Goal: Information Seeking & Learning: Learn about a topic

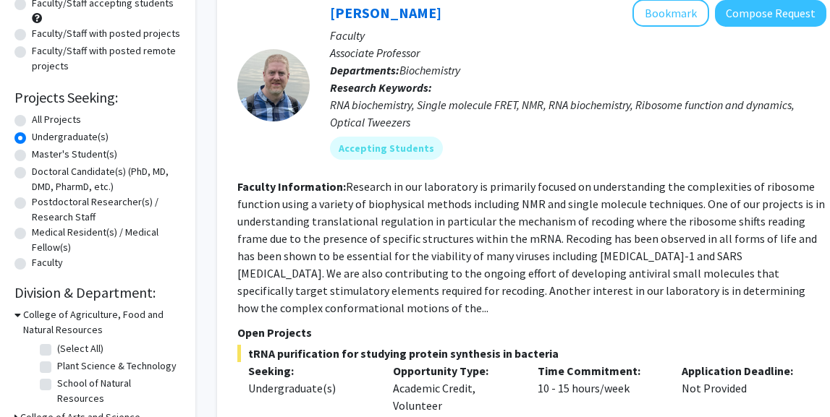
scroll to position [167, 11]
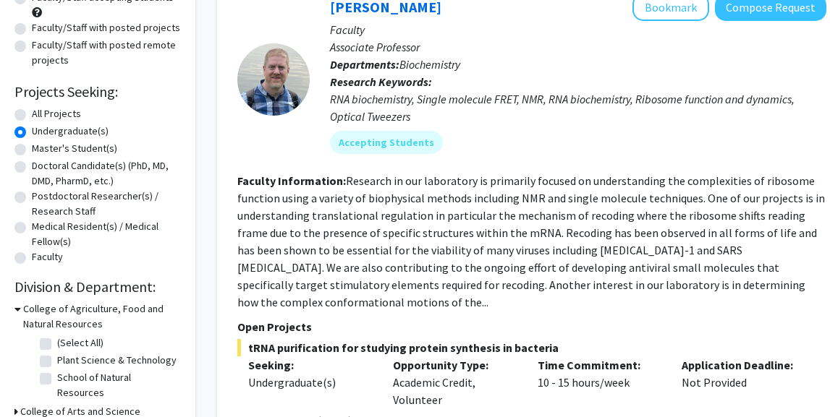
click at [32, 167] on label "Doctoral Candidate(s) (PhD, MD, DMD, PharmD, etc.)" at bounding box center [106, 173] width 149 height 30
click at [32, 167] on input "Doctoral Candidate(s) (PhD, MD, DMD, PharmD, etc.)" at bounding box center [36, 162] width 9 height 9
radio input "true"
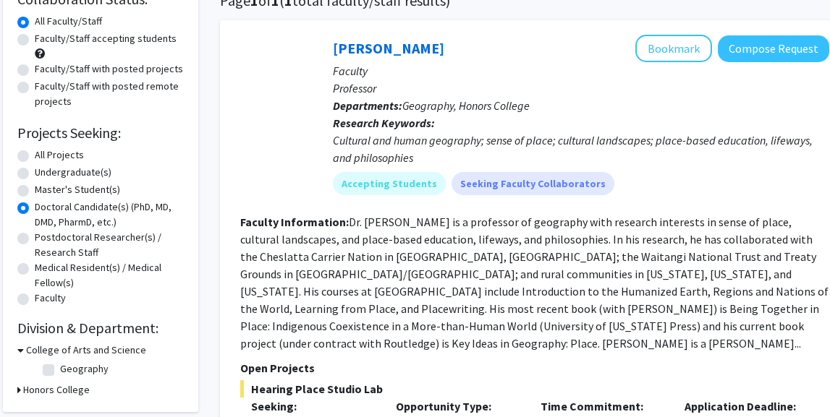
scroll to position [133, 8]
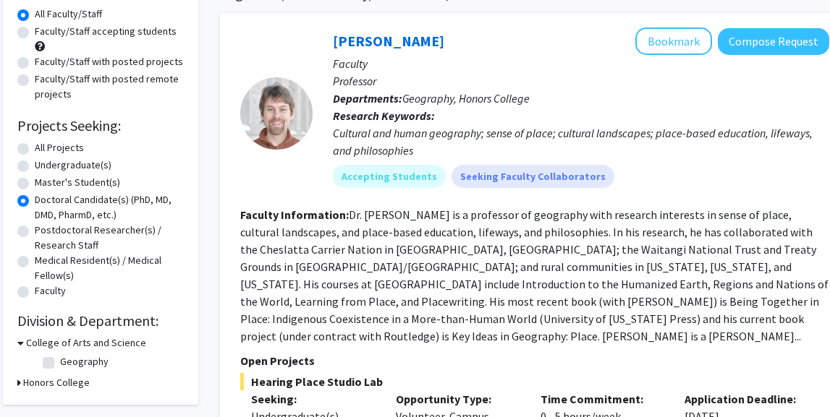
click at [111, 226] on label "Postdoctoral Researcher(s) / Research Staff" at bounding box center [109, 238] width 149 height 30
click at [44, 226] on input "Postdoctoral Researcher(s) / Research Staff" at bounding box center [39, 227] width 9 height 9
radio input "true"
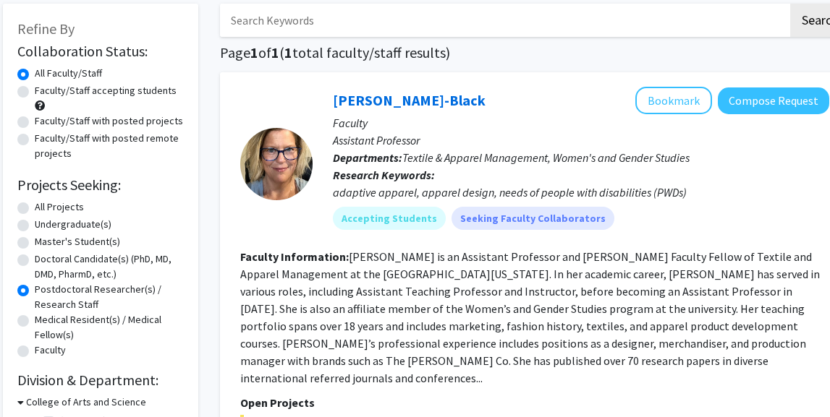
scroll to position [112, 8]
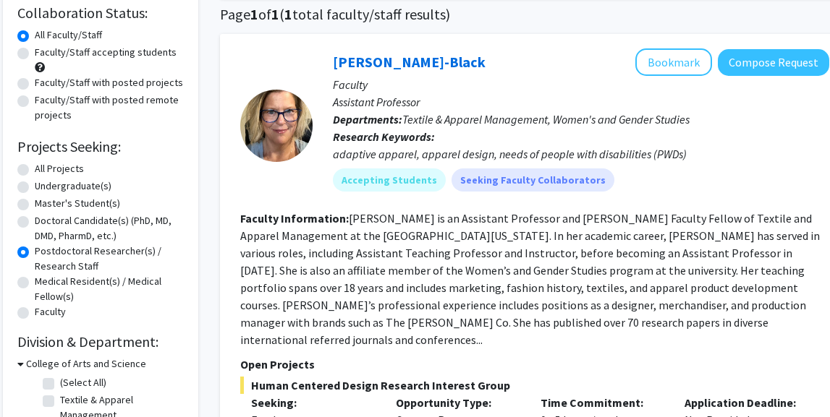
click at [112, 279] on label "Medical Resident(s) / Medical Fellow(s)" at bounding box center [109, 289] width 149 height 30
click at [44, 279] on input "Medical Resident(s) / Medical Fellow(s)" at bounding box center [39, 278] width 9 height 9
radio input "true"
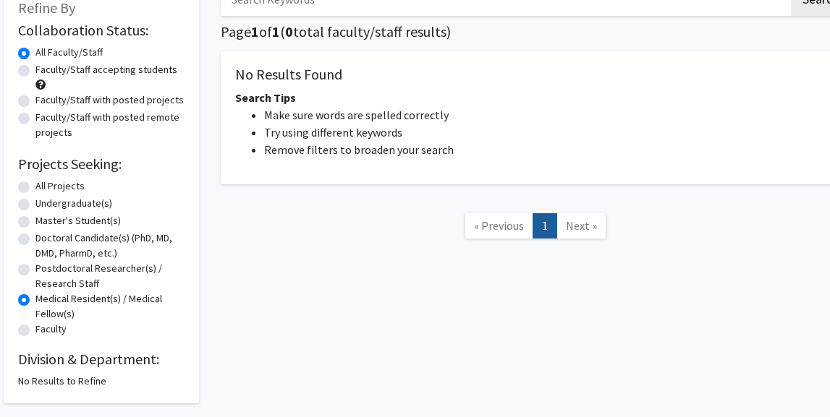
scroll to position [95, 6]
click at [83, 201] on label "Undergraduate(s)" at bounding box center [75, 203] width 77 height 15
click at [46, 201] on input "Undergraduate(s)" at bounding box center [41, 200] width 9 height 9
radio input "true"
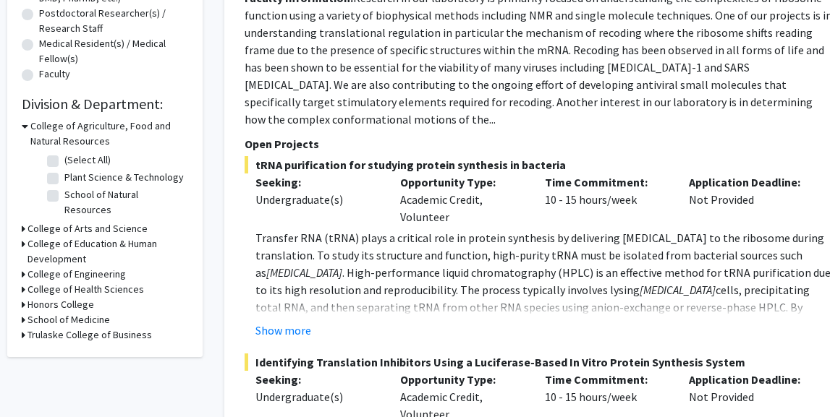
scroll to position [365, 4]
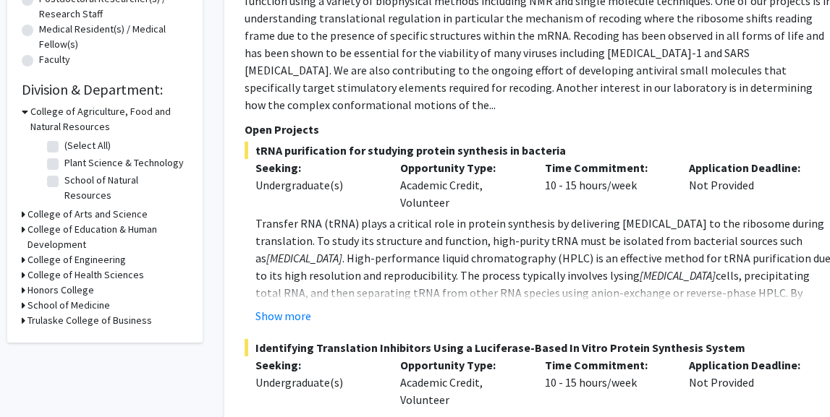
click at [27, 207] on h3 "College of Arts and Science" at bounding box center [87, 214] width 120 height 15
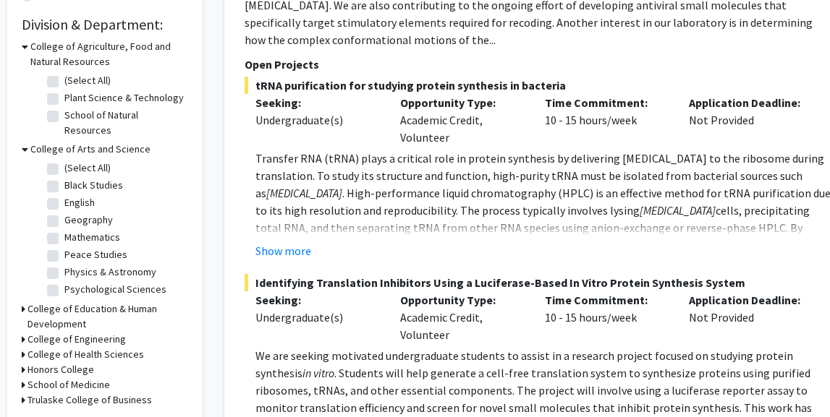
scroll to position [443, 4]
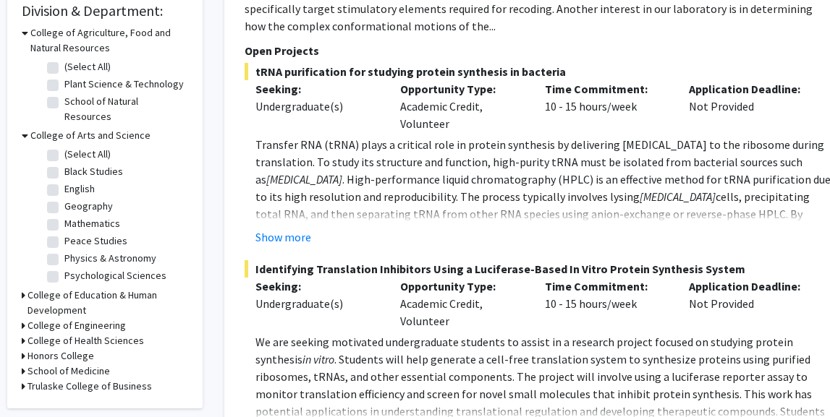
click at [38, 288] on h3 "College of Education & Human Development" at bounding box center [107, 303] width 161 height 30
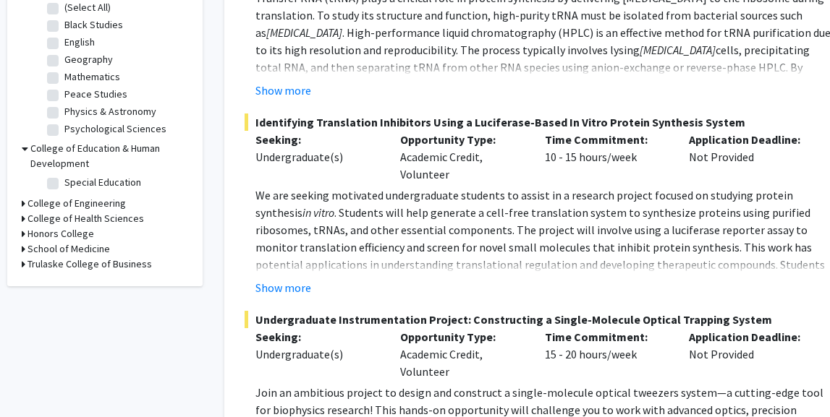
scroll to position [596, 3]
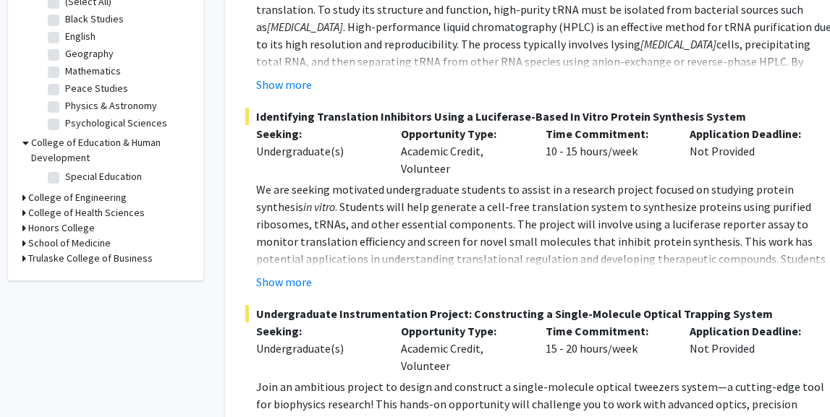
click at [51, 205] on h3 "College of Health Sciences" at bounding box center [86, 212] width 116 height 15
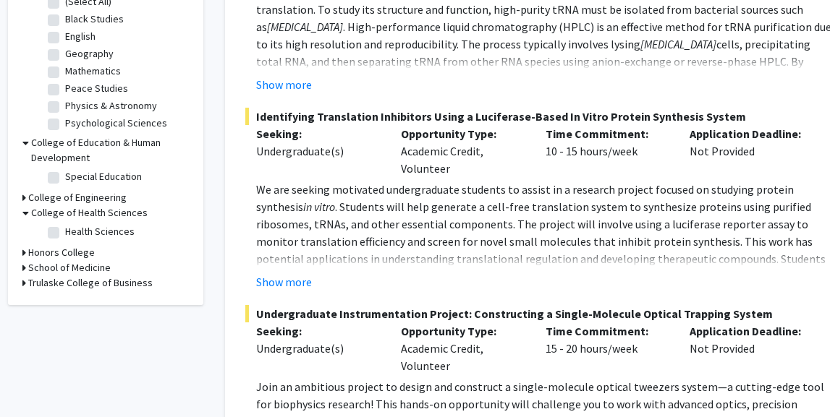
click at [48, 245] on h3 "Honors College" at bounding box center [61, 252] width 67 height 15
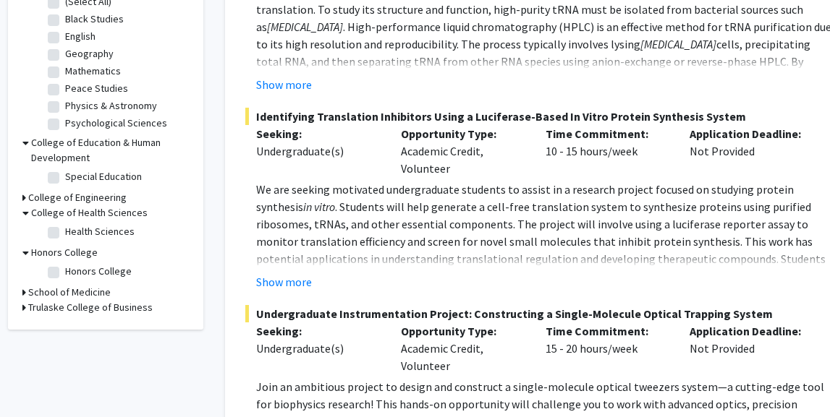
click at [59, 285] on h3 "School of Medicine" at bounding box center [69, 292] width 82 height 15
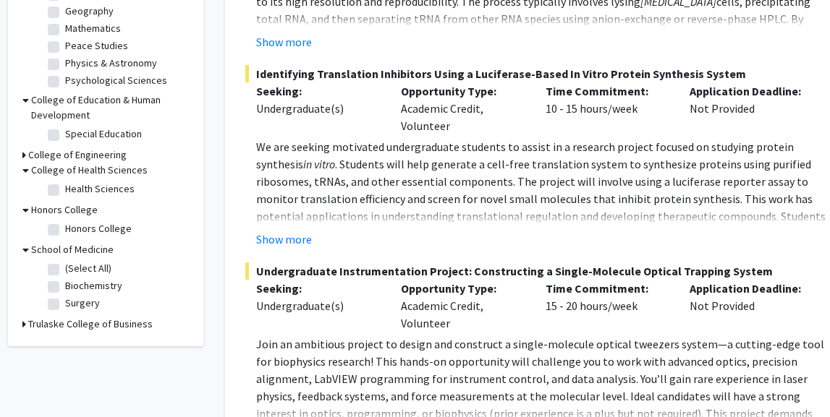
scroll to position [639, 4]
click at [98, 278] on label "Biochemistry" at bounding box center [92, 285] width 57 height 15
click at [74, 278] on input "Biochemistry" at bounding box center [68, 282] width 9 height 9
checkbox input "true"
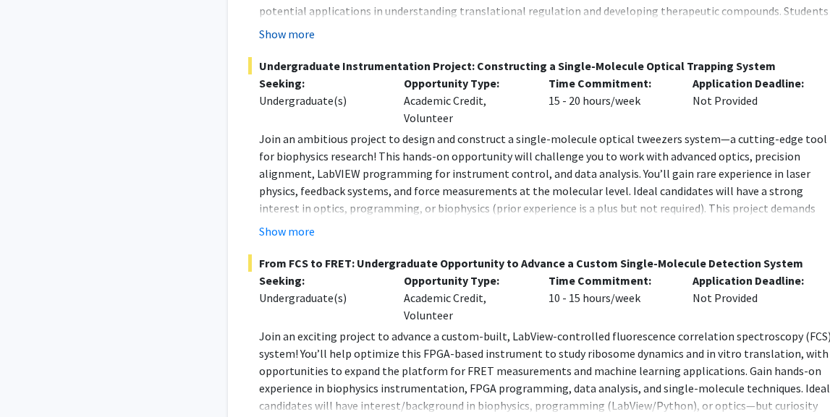
scroll to position [846, 0]
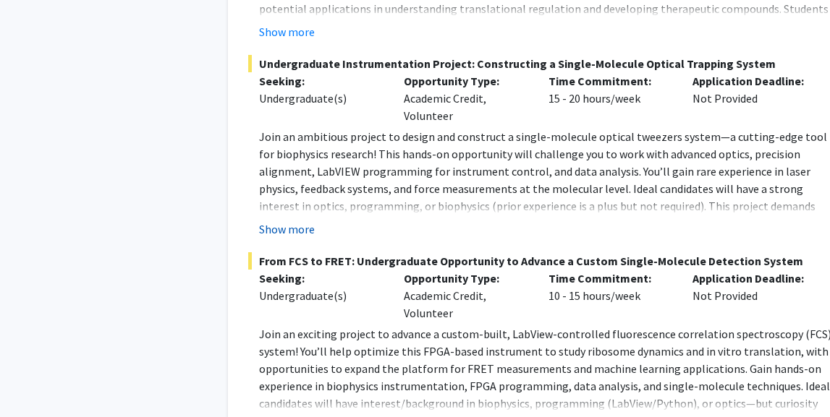
click at [293, 221] on button "Show more" at bounding box center [287, 229] width 56 height 17
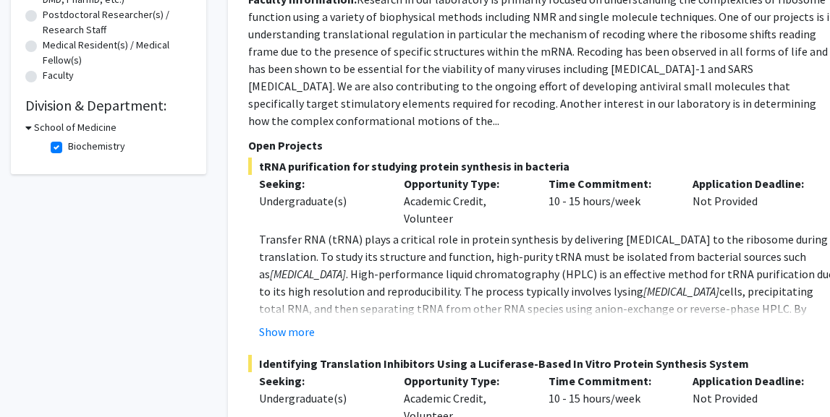
scroll to position [135, 0]
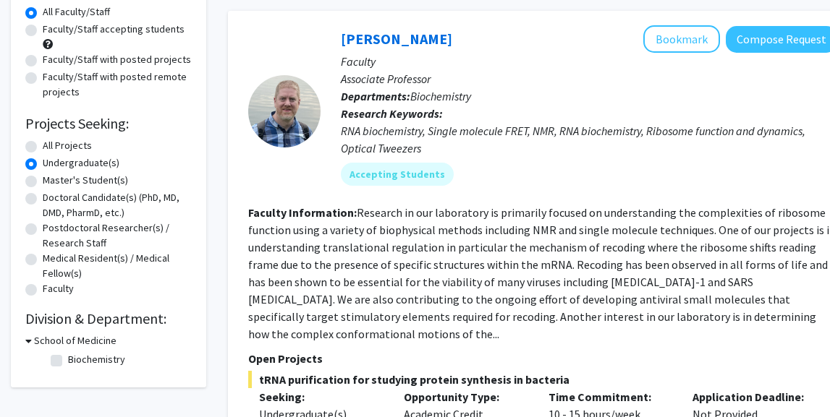
checkbox input "false"
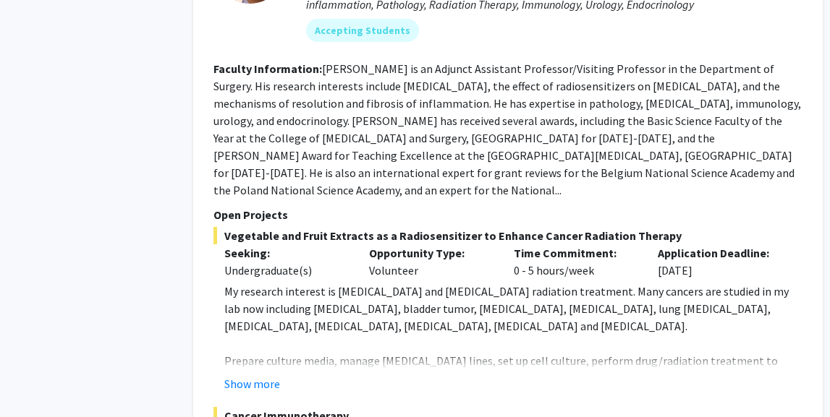
scroll to position [2895, 33]
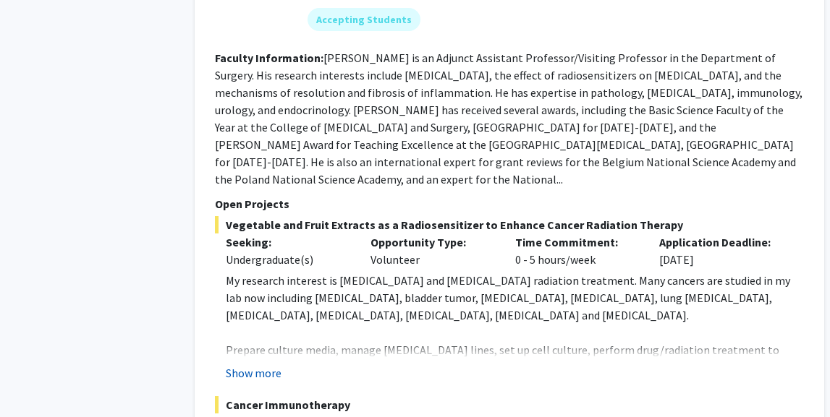
click at [266, 365] on button "Show more" at bounding box center [254, 373] width 56 height 17
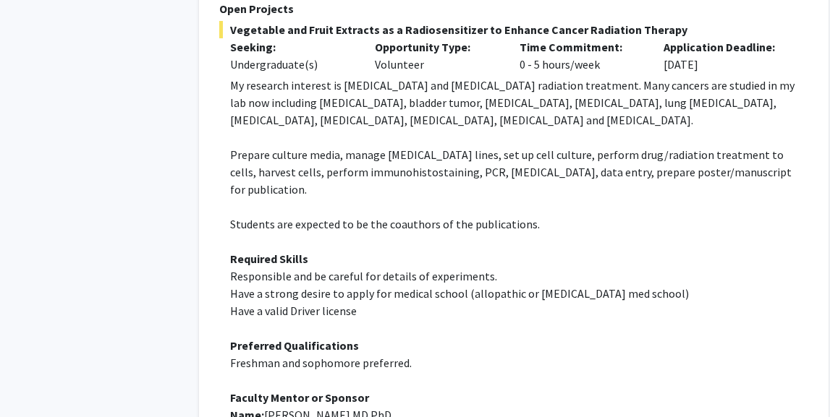
scroll to position [3091, 29]
drag, startPoint x: 222, startPoint y: 294, endPoint x: 411, endPoint y: 287, distance: 188.9
click at [411, 287] on fg-read-more "My research interest is [MEDICAL_DATA] and [MEDICAL_DATA] radiation treatment. …" at bounding box center [513, 313] width 589 height 474
click at [411, 354] on p "Freshman and sophomore preferred." at bounding box center [519, 362] width 578 height 17
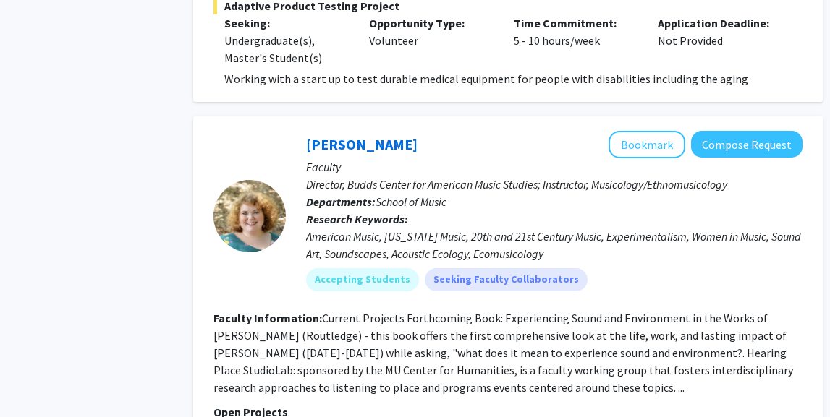
scroll to position [6188, 35]
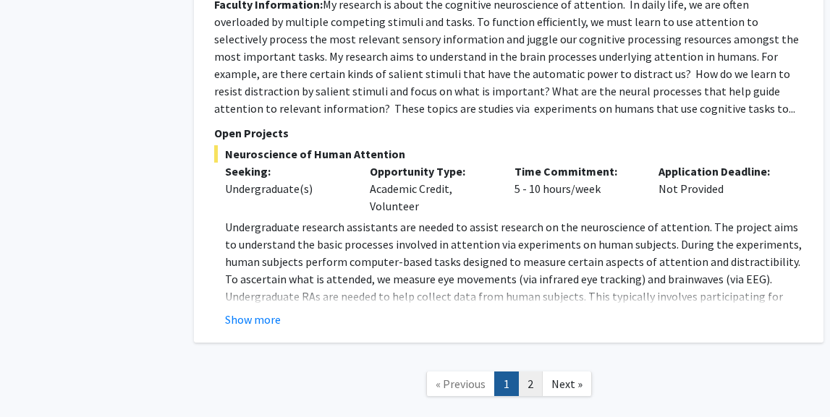
click at [534, 372] on link "2" at bounding box center [530, 384] width 25 height 25
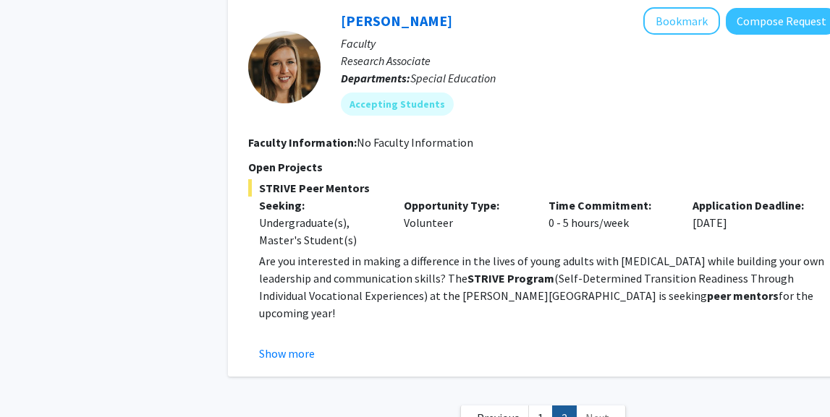
scroll to position [3758, 0]
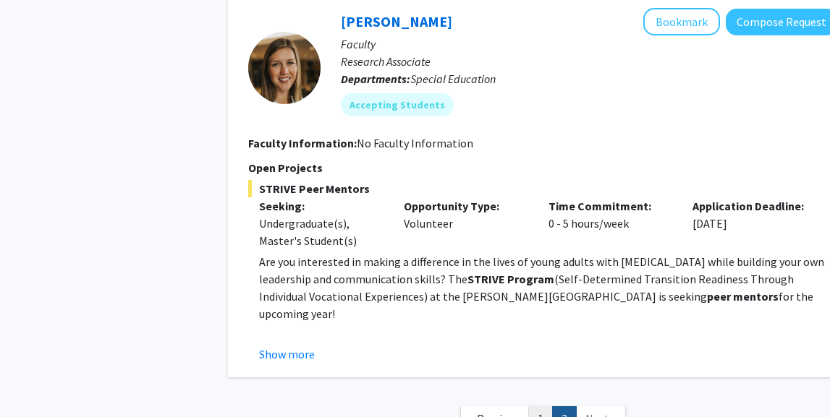
click at [544, 406] on link "1" at bounding box center [540, 418] width 25 height 25
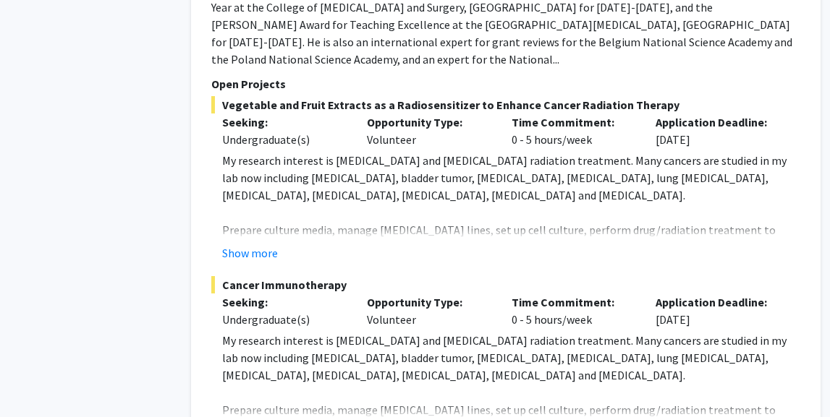
scroll to position [3049, 37]
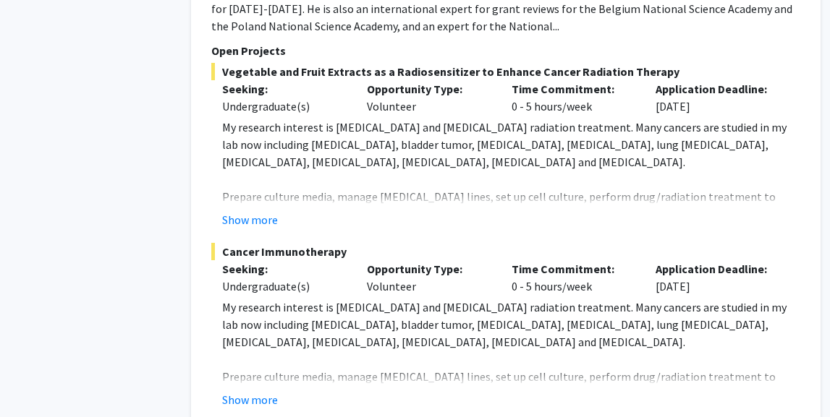
click at [254, 189] on fg-project-list "Vegetable and Fruit Extracts as a [MEDICAL_DATA] to Enhance [MEDICAL_DATA] [MED…" at bounding box center [505, 236] width 589 height 346
click at [254, 188] on fg-project-list "Vegetable and Fruit Extracts as a [MEDICAL_DATA] to Enhance [MEDICAL_DATA] [MED…" at bounding box center [505, 236] width 589 height 346
click at [257, 211] on button "Show more" at bounding box center [250, 219] width 56 height 17
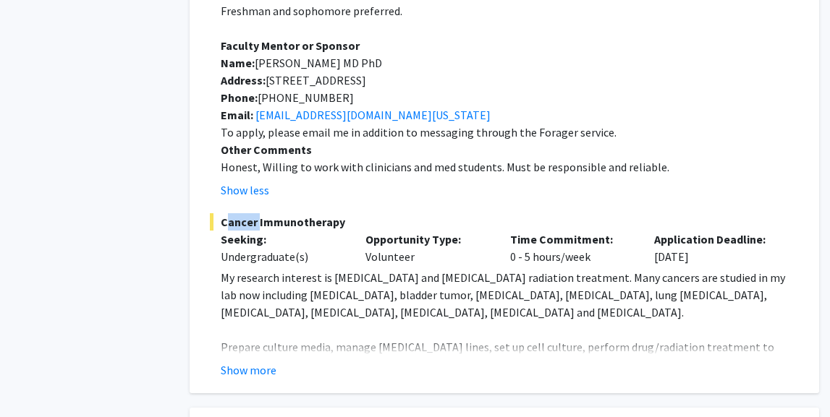
scroll to position [3445, 38]
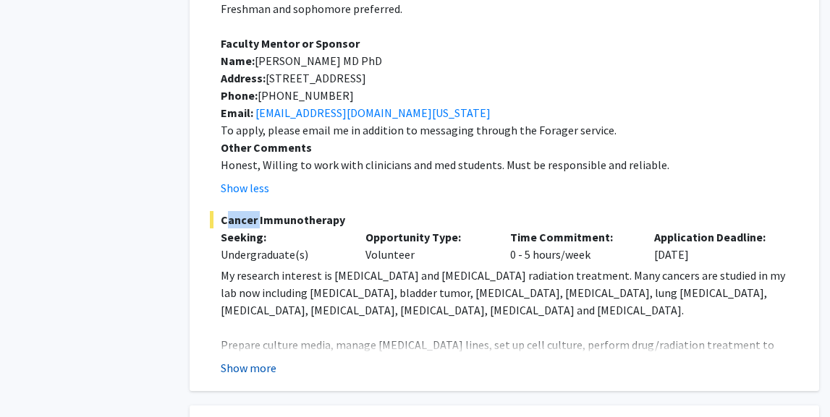
click at [249, 359] on button "Show more" at bounding box center [249, 367] width 56 height 17
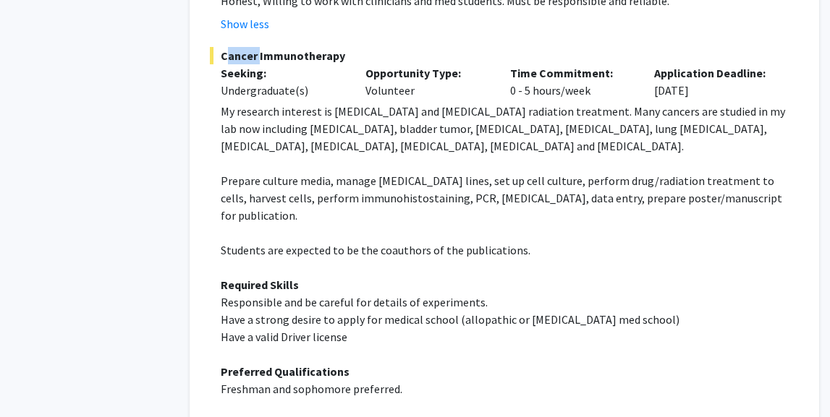
scroll to position [3674, 35]
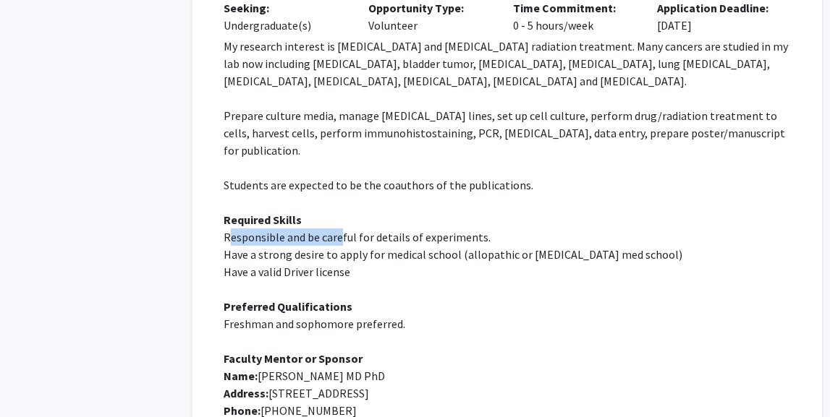
drag, startPoint x: 231, startPoint y: 152, endPoint x: 340, endPoint y: 159, distance: 109.5
click at [340, 230] on span "Responsible and be careful for details of experiments." at bounding box center [356, 237] width 267 height 14
click at [341, 265] on span "Have a valid Driver license" at bounding box center [286, 272] width 127 height 14
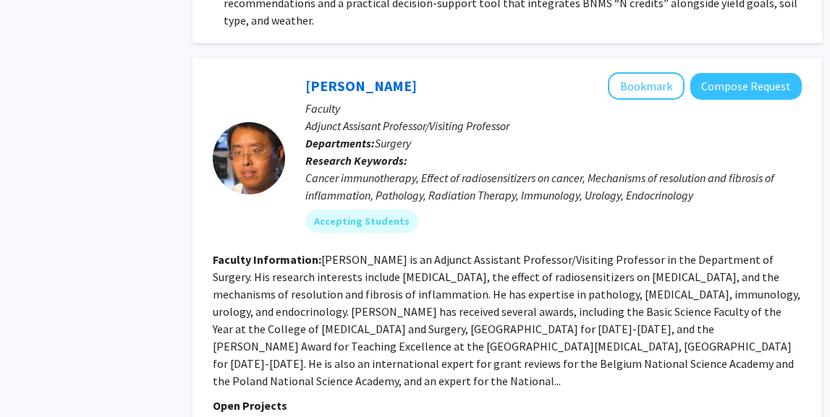
scroll to position [2680, 35]
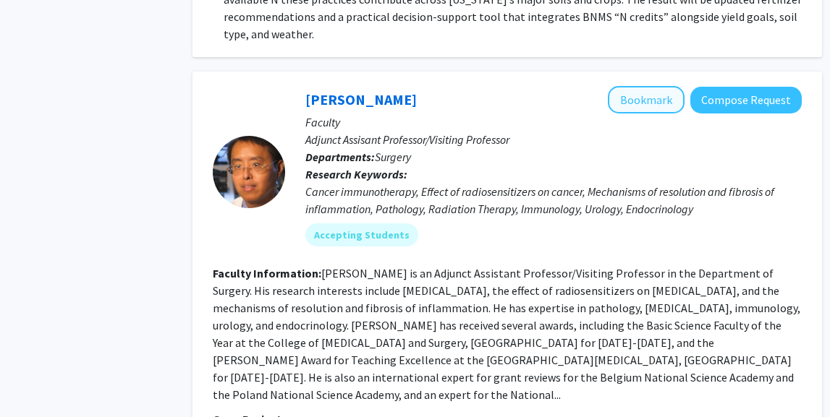
click at [663, 86] on button "Bookmark" at bounding box center [646, 99] width 77 height 27
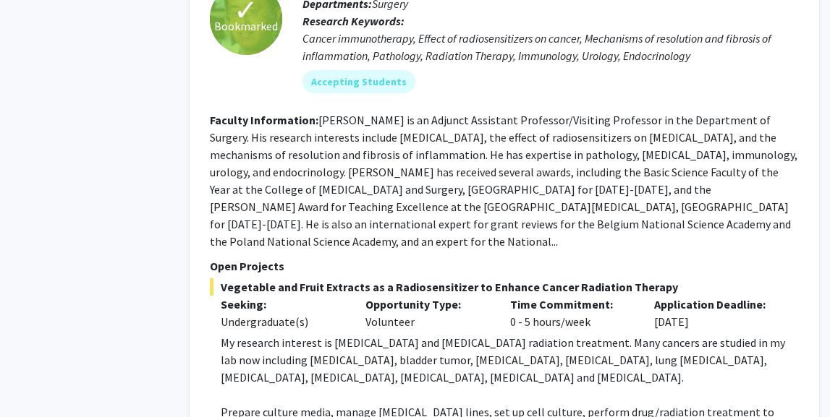
scroll to position [2840, 38]
